Goal: Task Accomplishment & Management: Complete application form

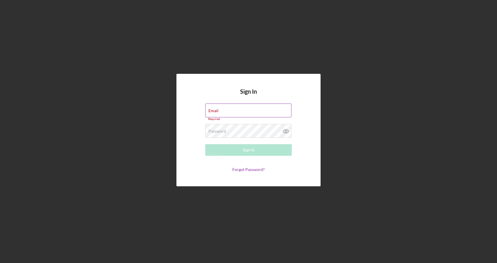
type input "hello@mojavefreeze.com"
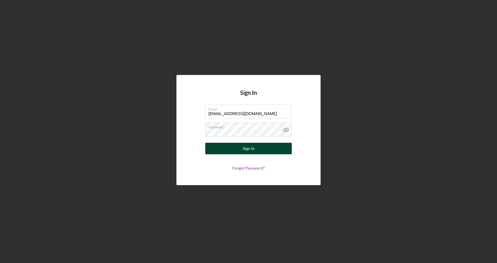
click at [249, 154] on div "Sign In" at bounding box center [249, 149] width 12 height 12
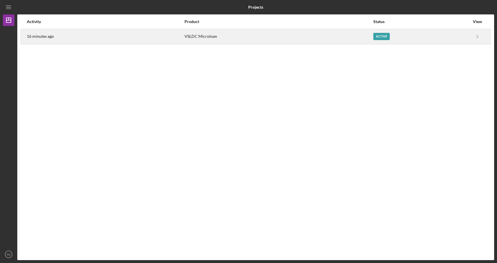
click at [124, 41] on div "16 minutes ago" at bounding box center [105, 36] width 157 height 14
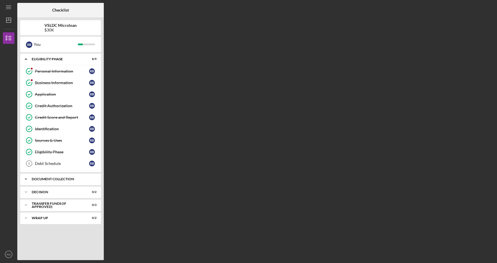
click at [50, 177] on div "Icon/Expander Document Collection 0 / 13" at bounding box center [60, 179] width 81 height 12
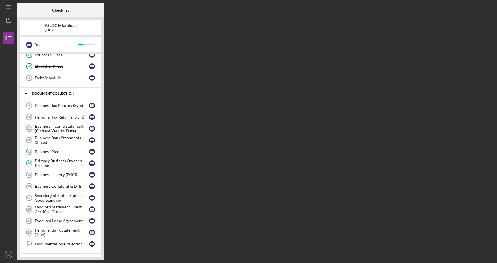
scroll to position [89, 0]
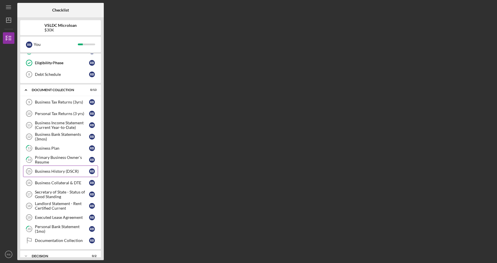
click at [61, 173] on div "Business History (DSCR)" at bounding box center [62, 171] width 54 height 5
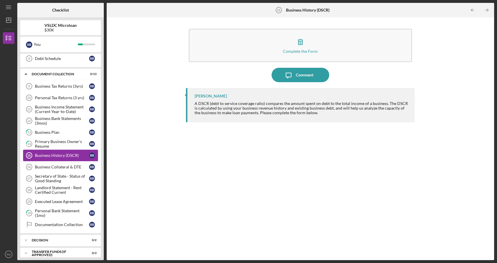
scroll to position [105, 0]
click at [67, 202] on div "Executed Lease Agreement" at bounding box center [62, 201] width 54 height 5
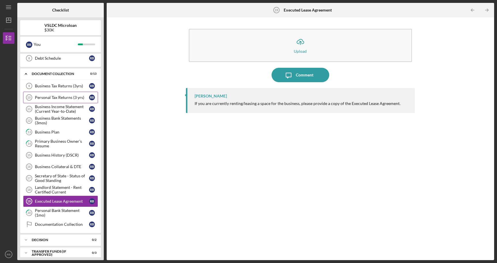
click at [68, 95] on div "Personal Tax Returns (3 yrs)" at bounding box center [62, 97] width 54 height 5
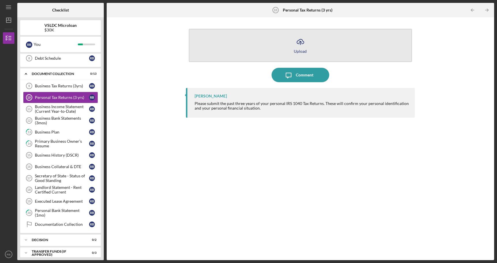
click at [285, 43] on button "Icon/Upload Upload" at bounding box center [300, 45] width 223 height 33
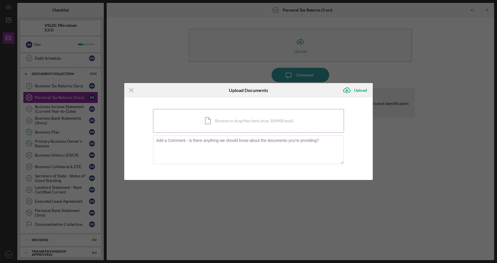
click at [228, 117] on div "Icon/Document Browse or drag files here (max 100MB total) Tap to choose files o…" at bounding box center [248, 121] width 191 height 24
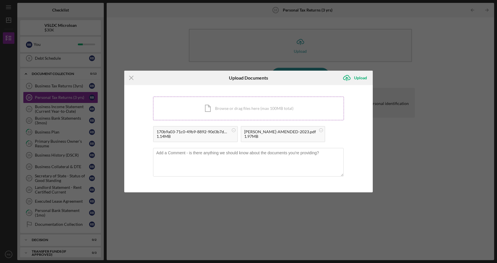
click at [230, 112] on div "Icon/Document Browse or drag files here (max 100MB total) Tap to choose files o…" at bounding box center [248, 109] width 191 height 24
click at [359, 77] on div "Upload" at bounding box center [360, 78] width 13 height 12
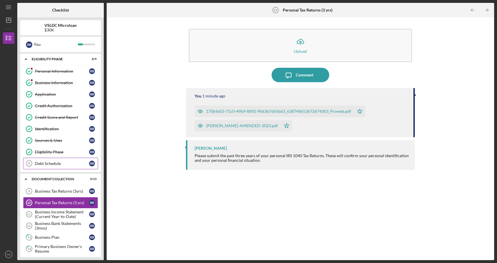
click at [65, 159] on link "Debt Schedule 8 Debt Schedule R B" at bounding box center [60, 164] width 75 height 12
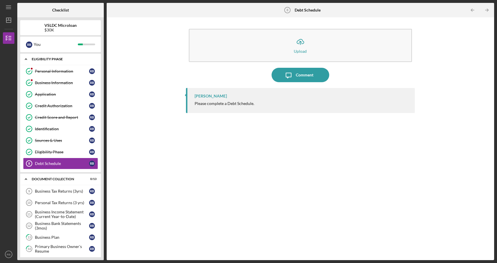
click at [27, 58] on icon "Icon/Expander" at bounding box center [26, 59] width 12 height 12
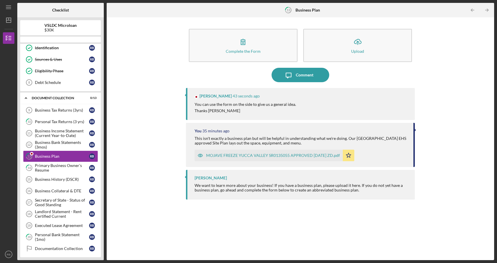
scroll to position [77, 0]
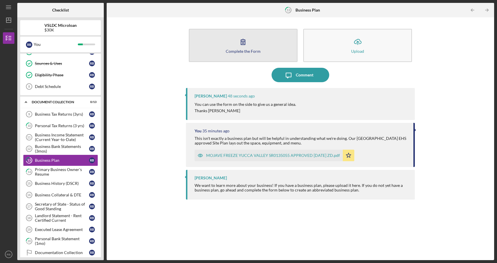
click at [242, 48] on icon "button" at bounding box center [243, 42] width 14 height 14
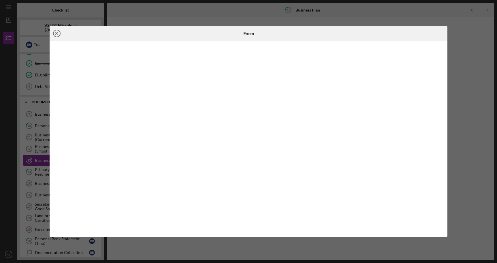
click at [57, 33] on line at bounding box center [56, 33] width 3 height 3
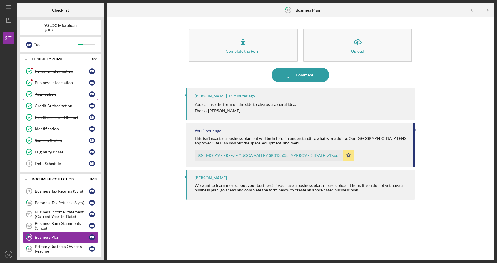
scroll to position [123, 0]
